Goal: Information Seeking & Learning: Learn about a topic

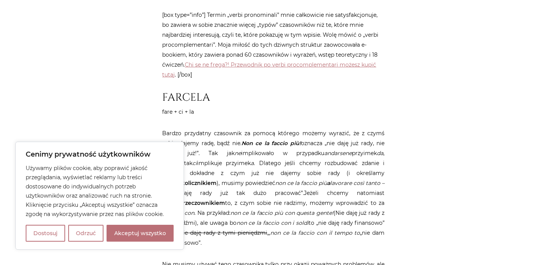
scroll to position [969, 0]
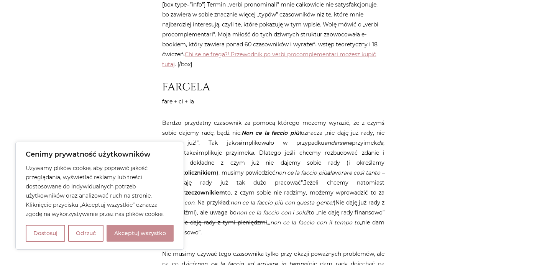
click at [138, 233] on button "Akceptuj wszystko" at bounding box center [140, 233] width 67 height 17
checkbox input "true"
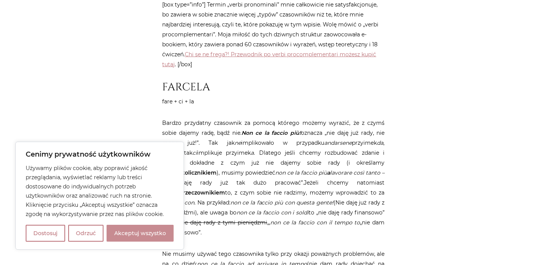
checkbox input "true"
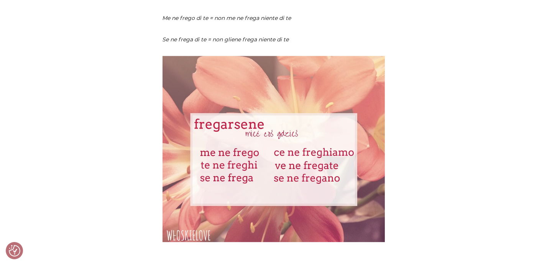
scroll to position [2485, 0]
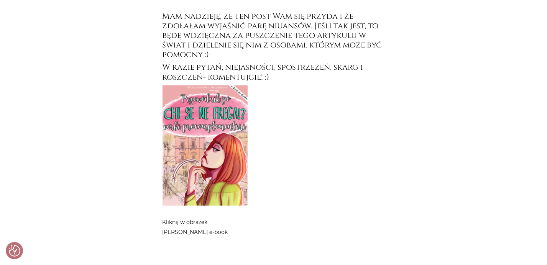
scroll to position [3745, 0]
